Goal: Ask a question

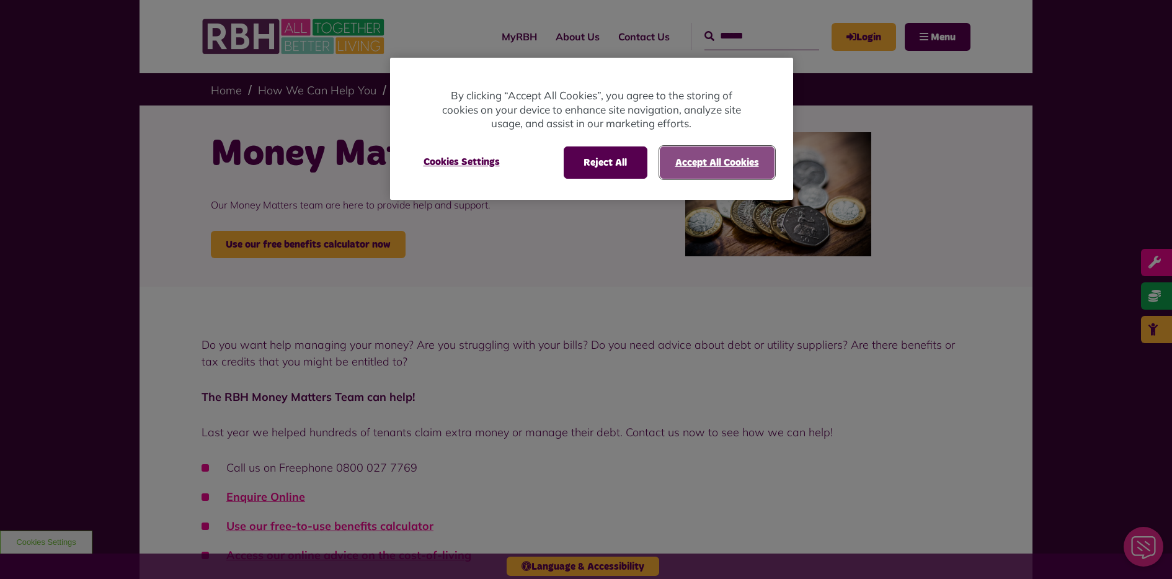
click at [716, 164] on button "Accept All Cookies" at bounding box center [717, 162] width 115 height 32
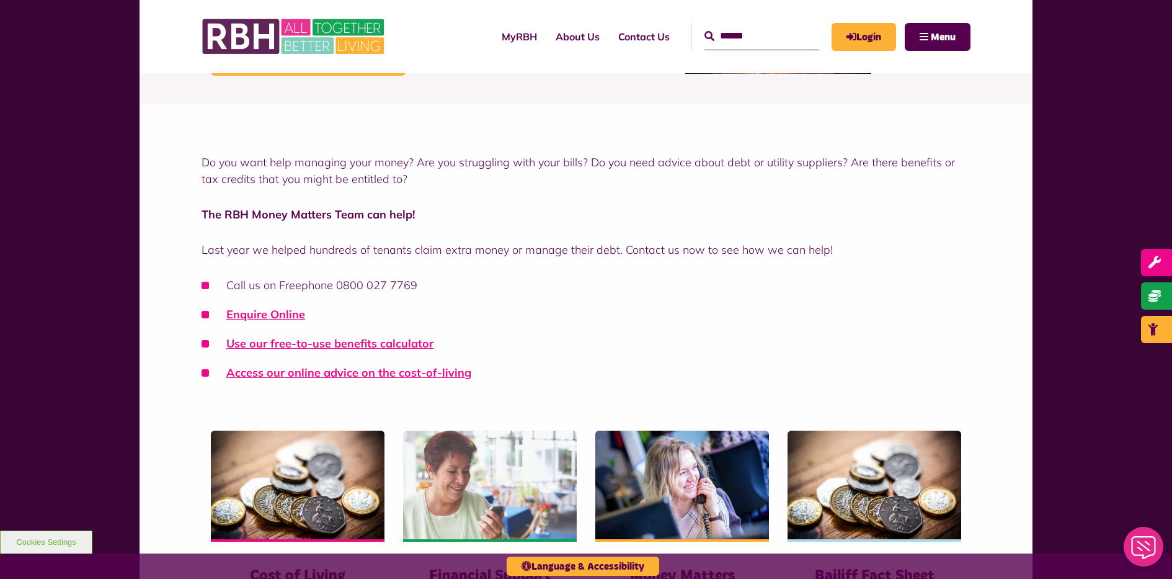
scroll to position [186, 0]
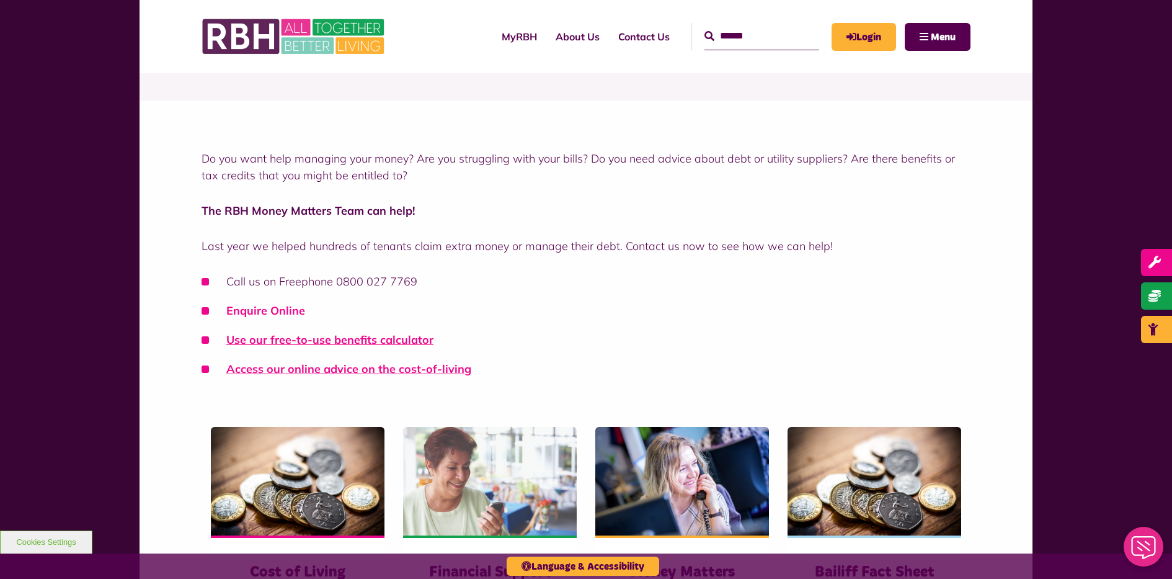
click at [275, 312] on link "Enquire Online" at bounding box center [265, 310] width 79 height 14
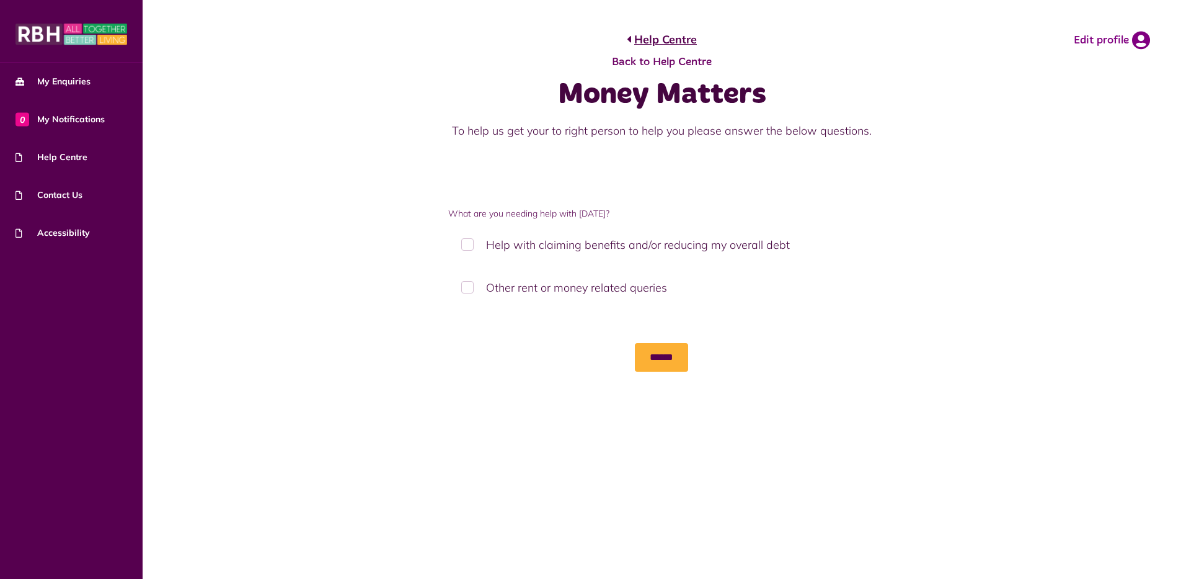
click at [465, 285] on label "Other rent or money related queries" at bounding box center [661, 287] width 427 height 37
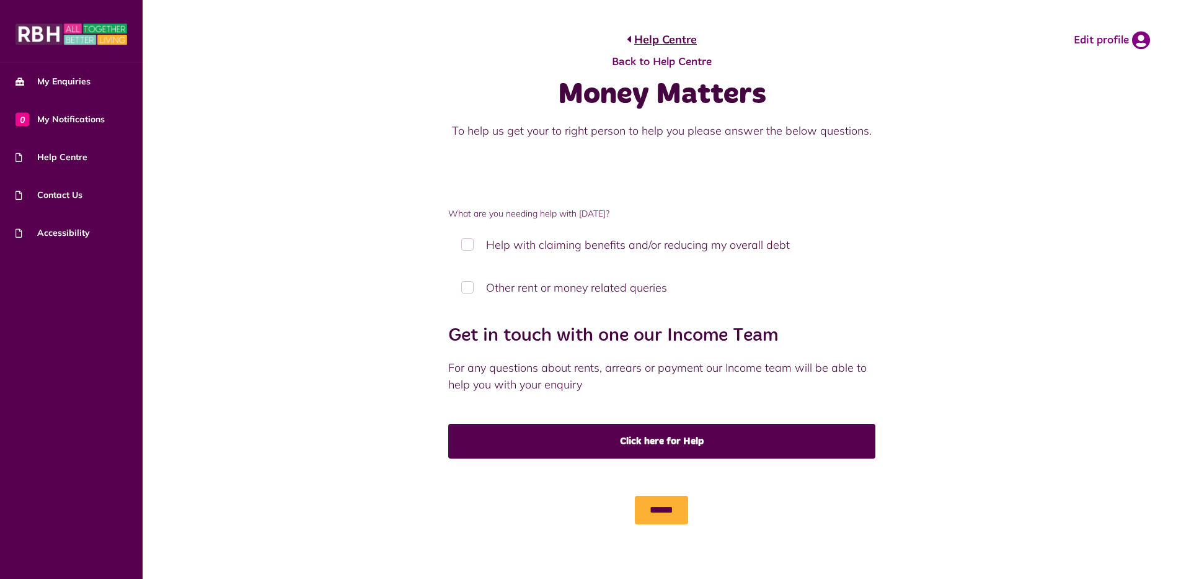
drag, startPoint x: 641, startPoint y: 66, endPoint x: 638, endPoint y: 60, distance: 7.3
click at [638, 60] on span "Back to Help Centre" at bounding box center [662, 62] width 495 height 17
click at [87, 190] on link "Contact Us" at bounding box center [71, 195] width 143 height 38
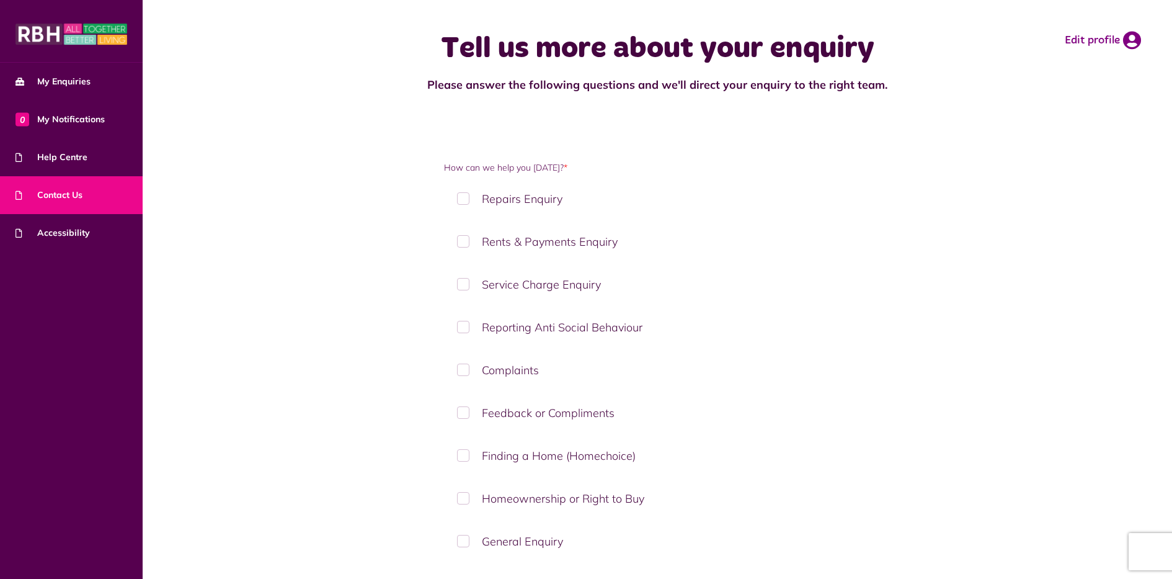
click at [465, 325] on label "Reporting Anti Social Behaviour" at bounding box center [657, 327] width 427 height 37
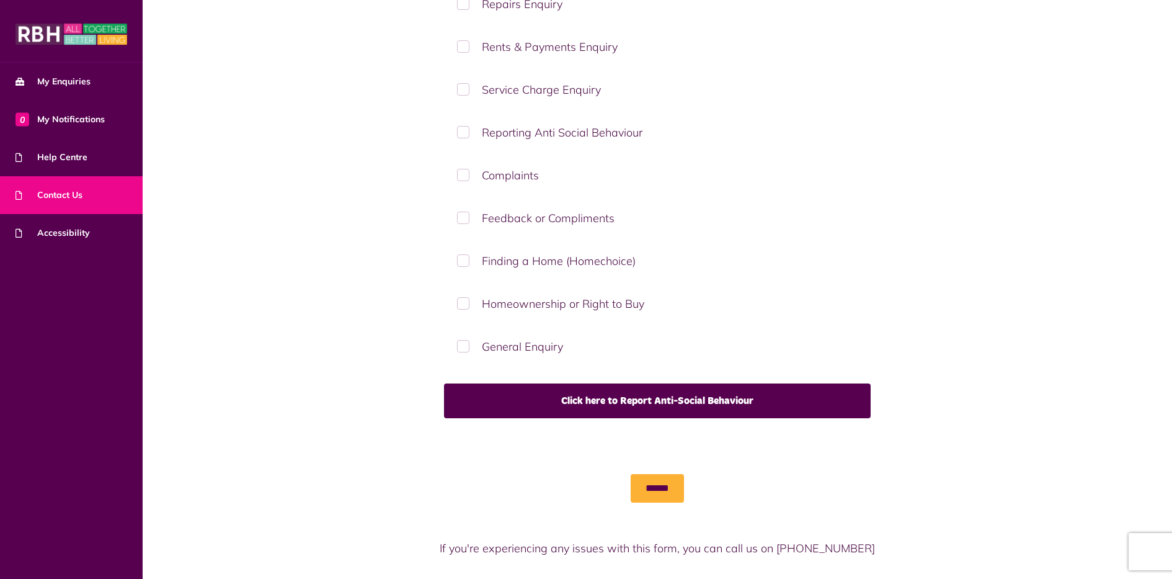
scroll to position [228, 0]
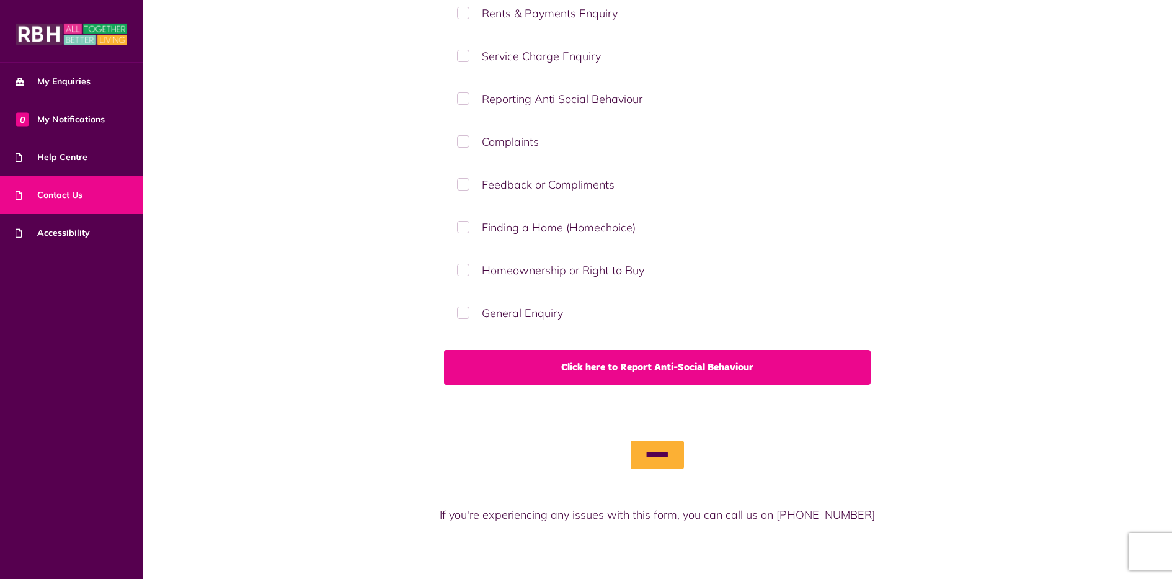
click at [629, 366] on link "Click here to Report Anti-Social Behaviour" at bounding box center [657, 367] width 427 height 35
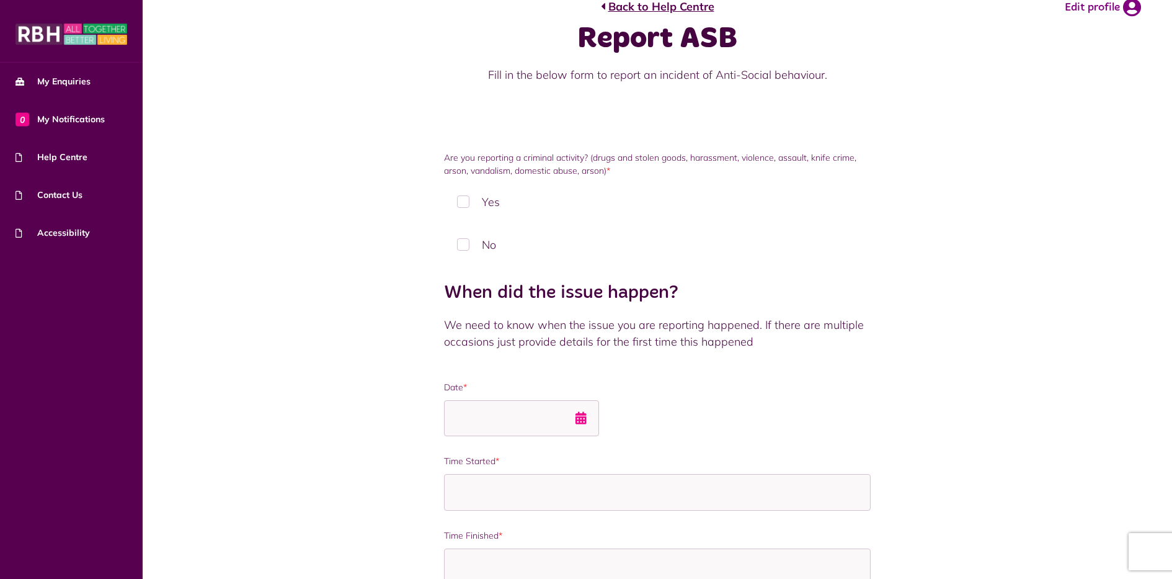
scroll to position [62, 0]
